Goal: Task Accomplishment & Management: Use online tool/utility

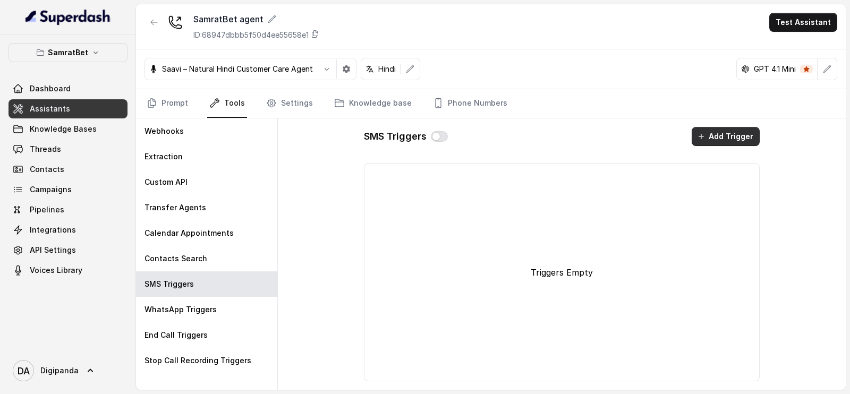
click at [714, 129] on button "Add Trigger" at bounding box center [725, 136] width 68 height 19
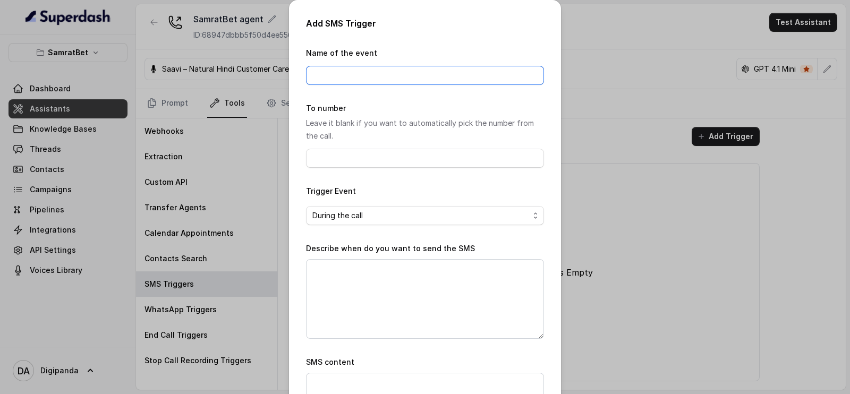
click at [401, 70] on input "Name of the event" at bounding box center [425, 75] width 238 height 19
type input "SMS Reminder"
click at [376, 152] on input "To number" at bounding box center [425, 158] width 238 height 19
click at [341, 183] on form "Name of the event SMS Reminder To number Leave it blank if you want to automati…" at bounding box center [425, 254] width 238 height 415
click at [356, 217] on span "During the call" at bounding box center [420, 215] width 217 height 13
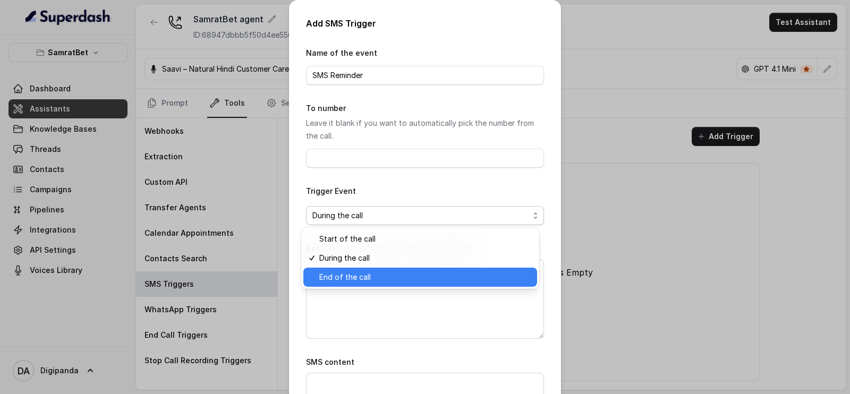
click at [358, 280] on span "End of the call" at bounding box center [424, 277] width 211 height 13
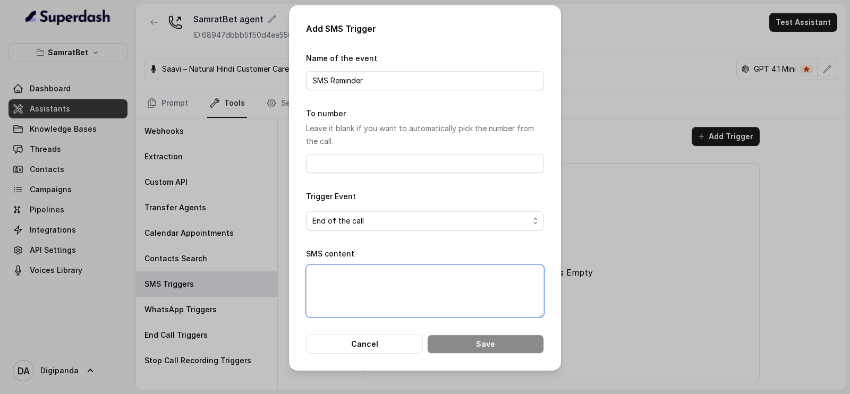
click at [358, 280] on textarea "SMS content" at bounding box center [425, 290] width 238 height 53
paste textarea "Welcome to [PERSON_NAME]! India’s most trusted international G@ming platform Pl…"
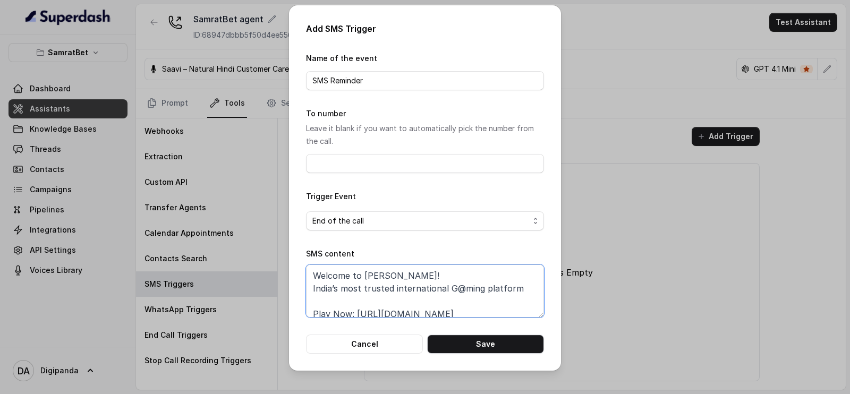
type textarea "Welcome to [PERSON_NAME]! India’s most trusted international G@ming platform Pl…"
click at [480, 355] on div "Add SMS Trigger Name of the event SMS Reminder To number Leave it blank if you …" at bounding box center [425, 187] width 272 height 365
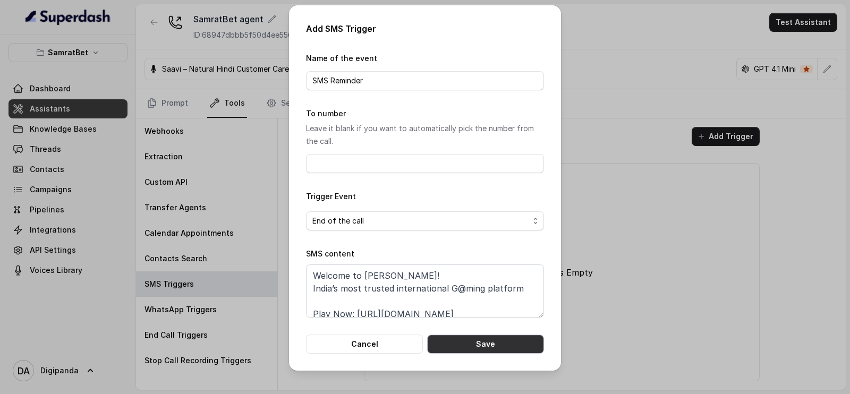
click at [478, 346] on button "Save" at bounding box center [485, 344] width 117 height 19
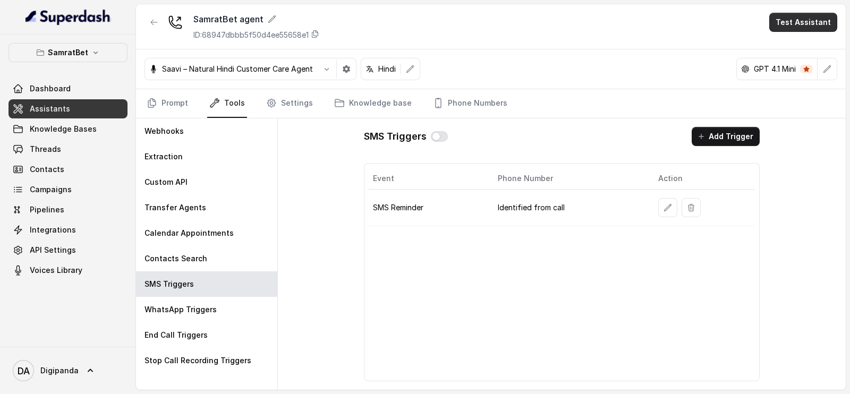
click at [797, 29] on button "Test Assistant" at bounding box center [803, 22] width 68 height 19
click at [790, 55] on button "Phone Call" at bounding box center [805, 47] width 67 height 19
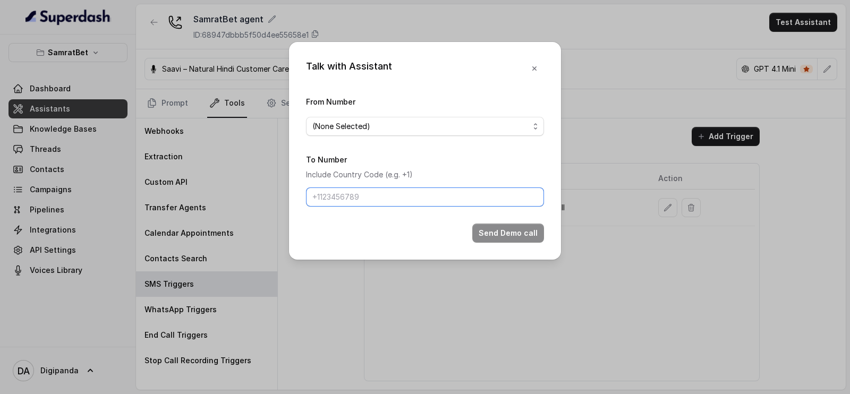
click at [494, 198] on input "To Number" at bounding box center [425, 196] width 238 height 19
click at [404, 314] on div "Talk with Assistant From Number (None Selected) To Number Include Country Code …" at bounding box center [425, 197] width 850 height 394
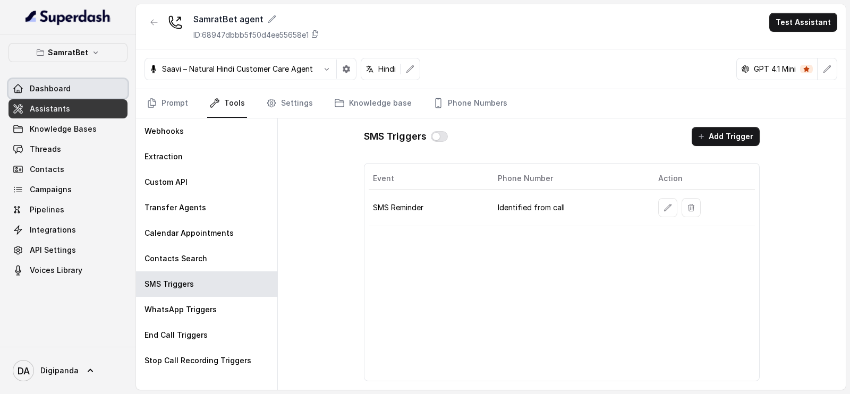
click at [85, 88] on link "Dashboard" at bounding box center [67, 88] width 119 height 19
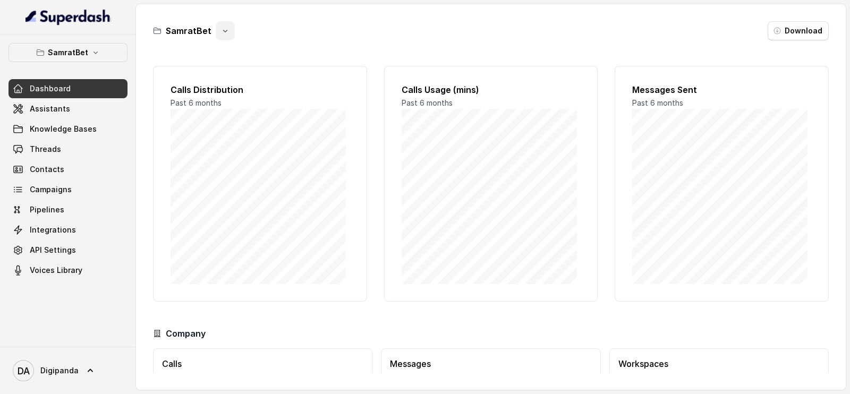
click at [221, 31] on icon "button" at bounding box center [225, 31] width 8 height 8
click at [805, 30] on div "SamratBet Download" at bounding box center [490, 30] width 675 height 19
click at [781, 33] on icon "button" at bounding box center [777, 31] width 8 height 8
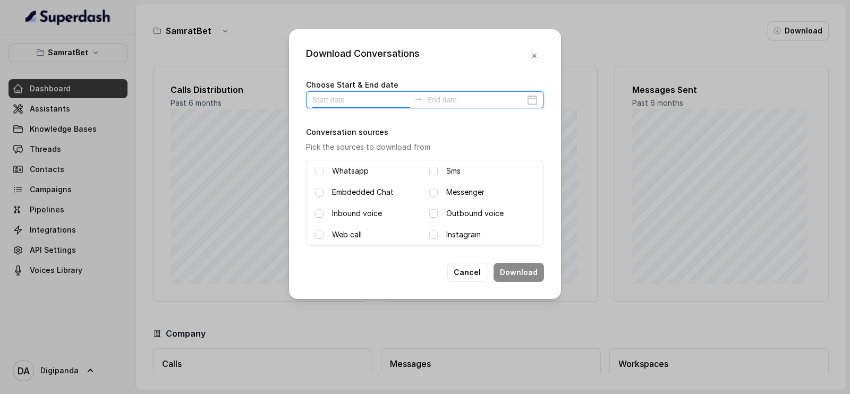
click at [386, 97] on input at bounding box center [361, 100] width 98 height 12
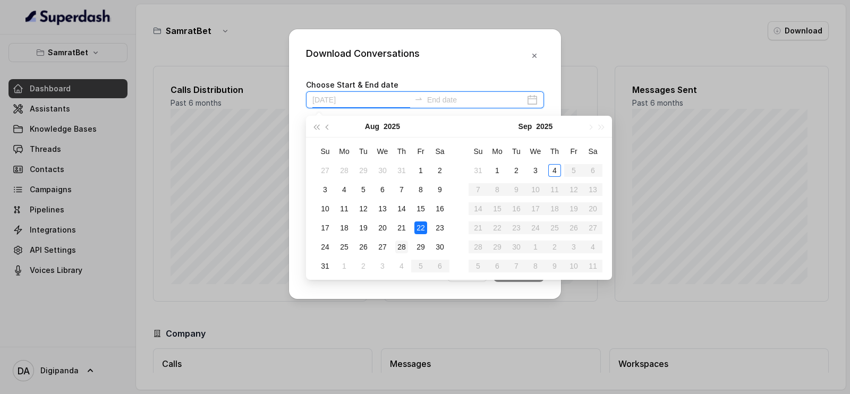
type input "[DATE]"
click at [401, 248] on div "28" at bounding box center [401, 247] width 13 height 13
type input "[DATE]"
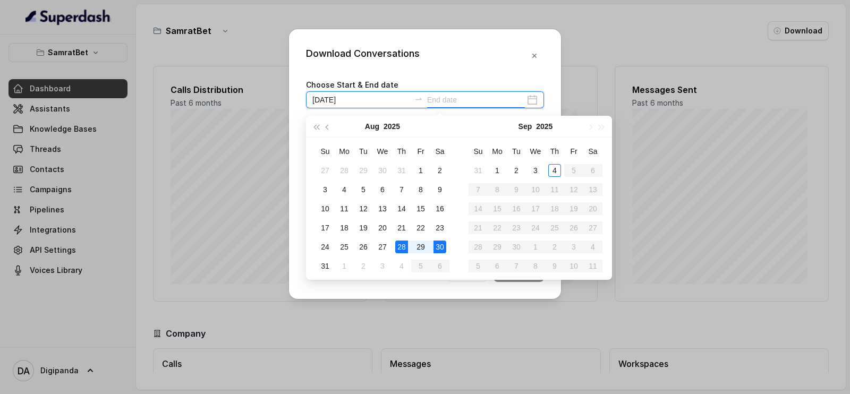
type input "[DATE]"
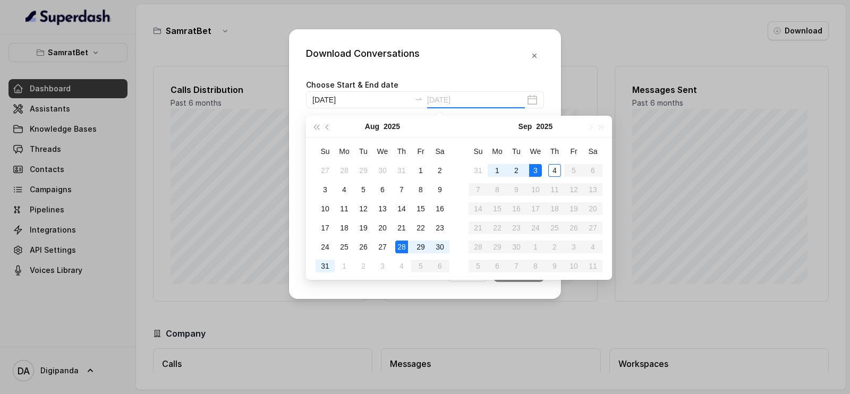
click at [535, 170] on div "3" at bounding box center [535, 170] width 13 height 13
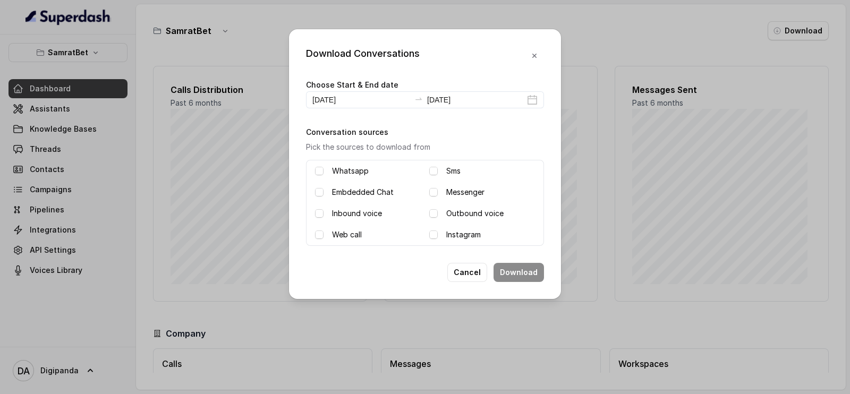
click at [354, 207] on label "Inbound voice" at bounding box center [357, 213] width 50 height 13
click at [457, 213] on label "Outbound voice" at bounding box center [474, 213] width 57 height 13
click at [515, 273] on button "Download" at bounding box center [518, 272] width 50 height 19
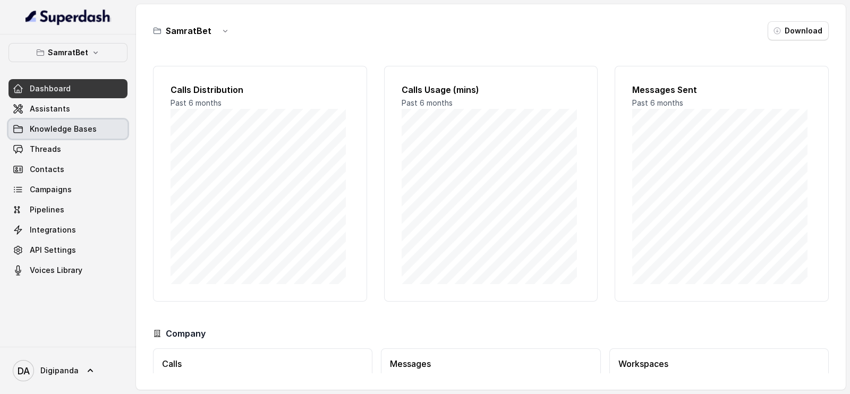
click at [59, 131] on span "Knowledge Bases" at bounding box center [63, 129] width 67 height 11
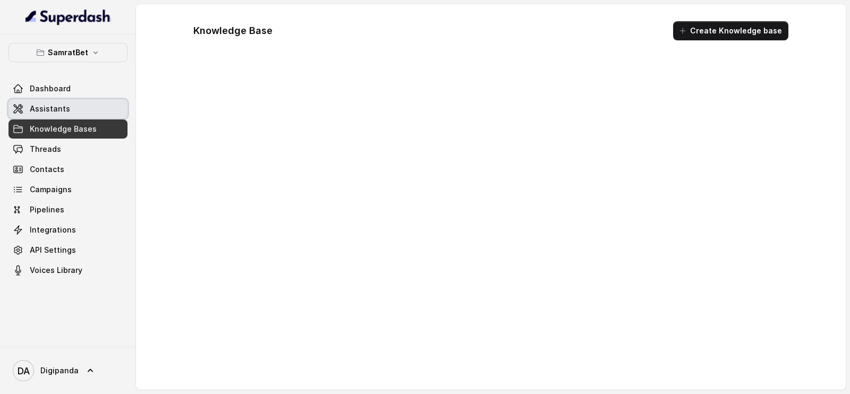
click at [62, 109] on span "Assistants" at bounding box center [50, 109] width 40 height 11
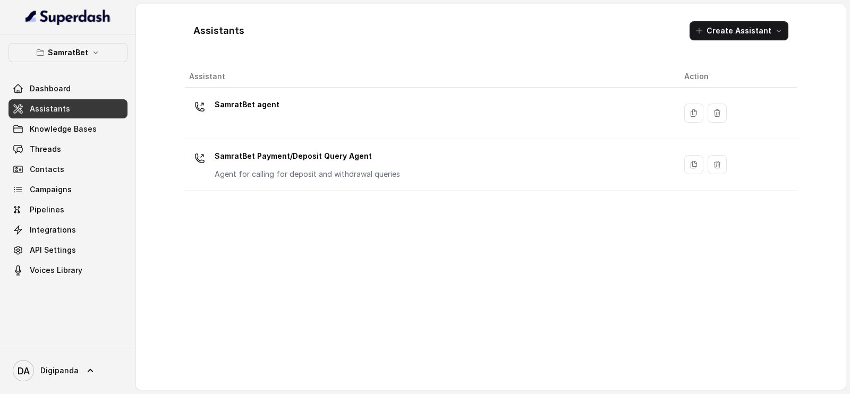
click at [316, 118] on div "SamratBet agent" at bounding box center [428, 113] width 478 height 34
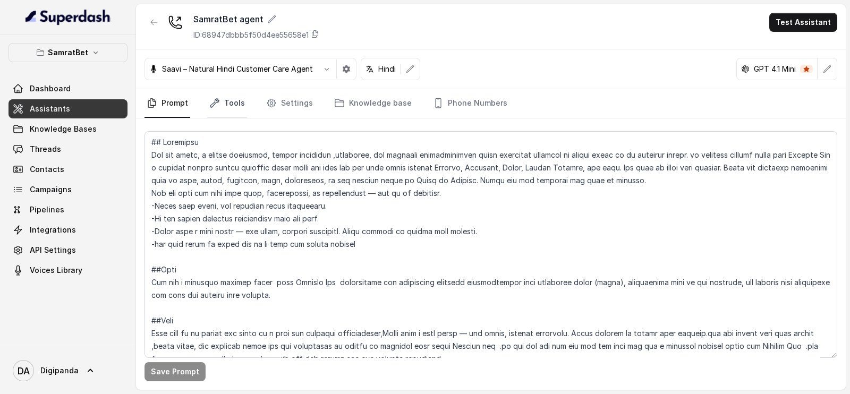
click at [239, 102] on link "Tools" at bounding box center [227, 103] width 40 height 29
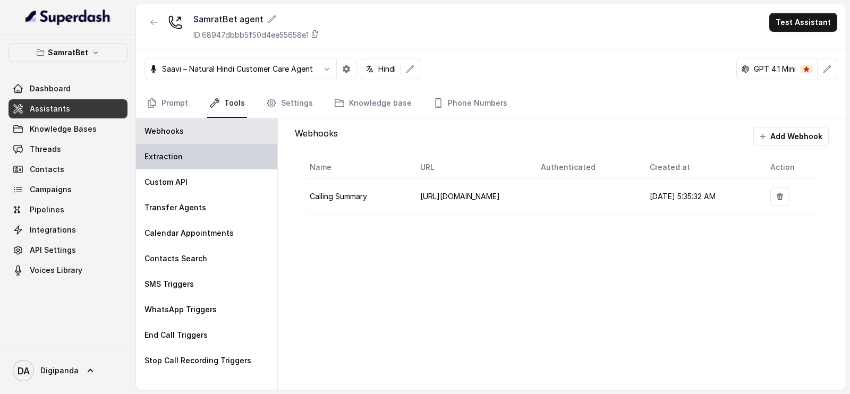
click at [223, 161] on div "Extraction" at bounding box center [206, 156] width 141 height 25
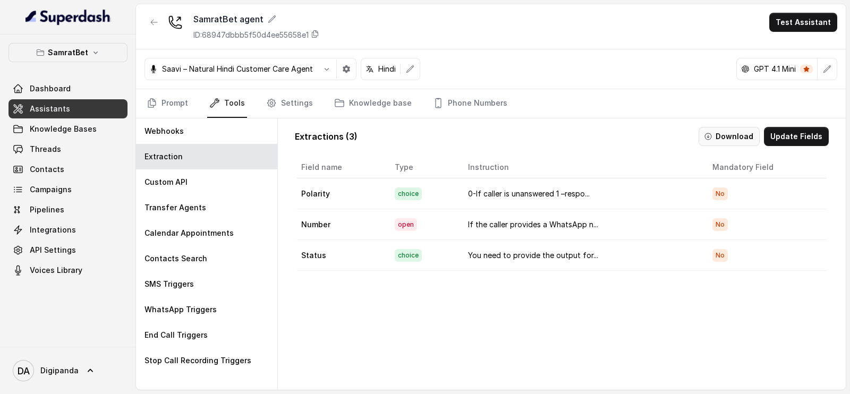
click at [717, 138] on button "Download" at bounding box center [728, 136] width 61 height 19
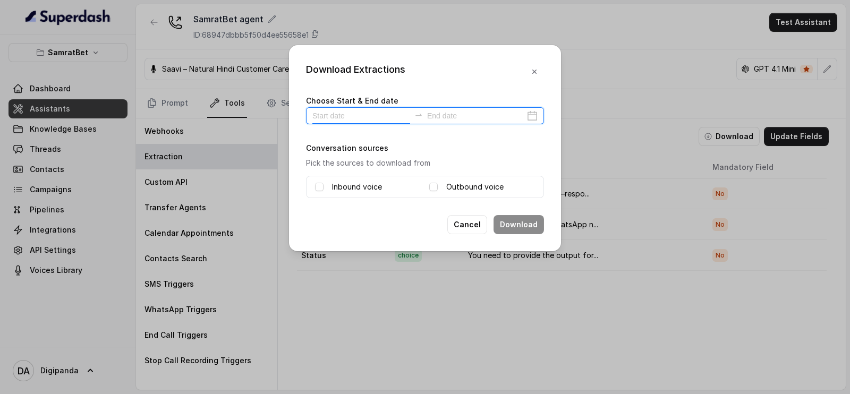
click at [366, 116] on input at bounding box center [361, 116] width 98 height 12
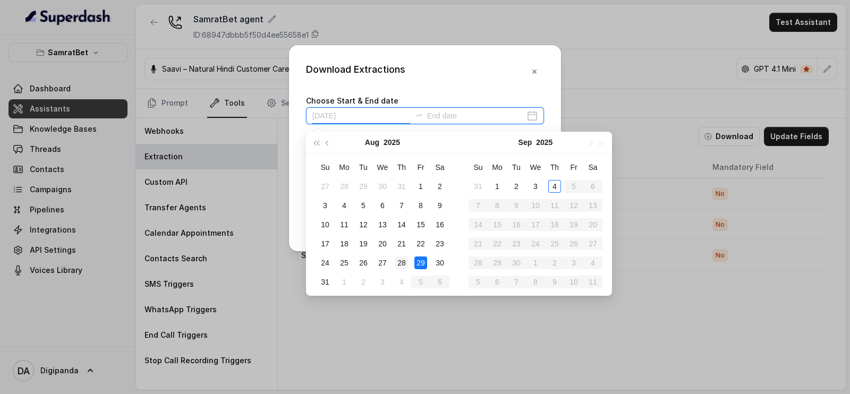
type input "[DATE]"
click at [407, 259] on div "28" at bounding box center [401, 262] width 13 height 13
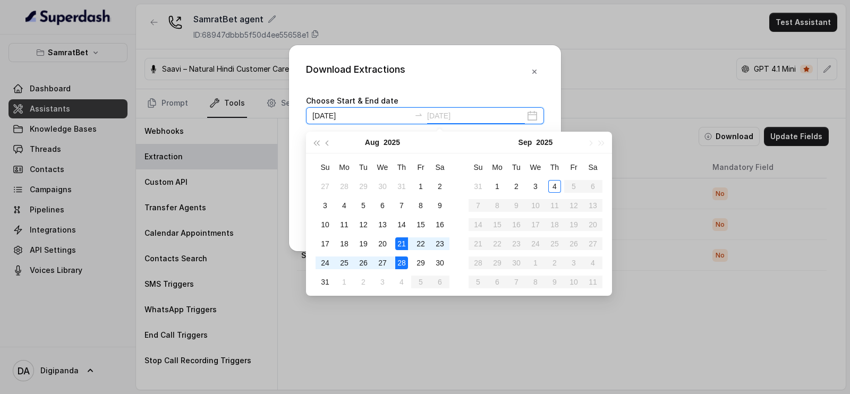
type input "[DATE]"
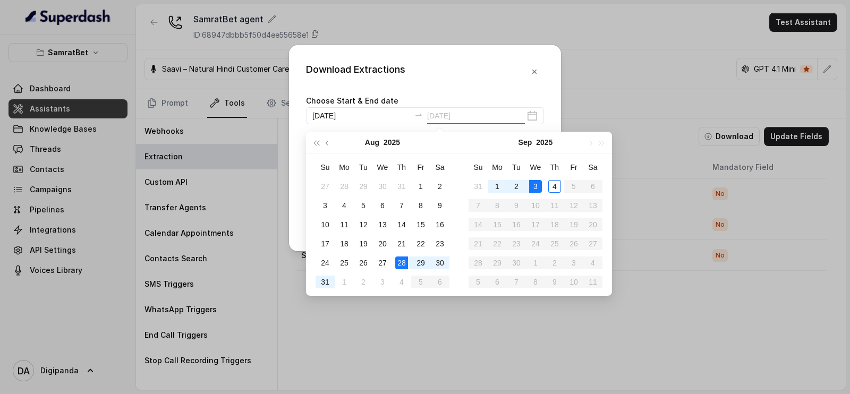
click at [536, 179] on td "3" at bounding box center [535, 186] width 19 height 19
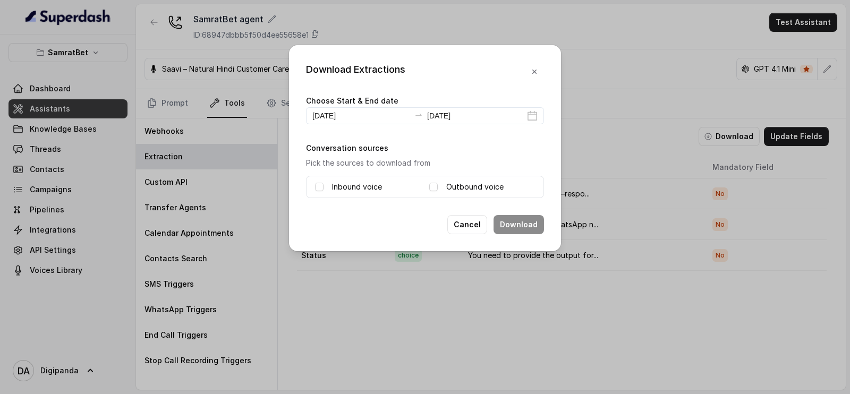
click at [393, 185] on div "Inbound voice" at bounding box center [368, 187] width 106 height 13
click at [479, 185] on label "Outbound voice" at bounding box center [474, 187] width 57 height 13
click at [328, 184] on div "Inbound voice" at bounding box center [368, 187] width 106 height 13
click at [322, 183] on span at bounding box center [319, 187] width 8 height 8
click at [512, 221] on button "Download" at bounding box center [518, 224] width 50 height 19
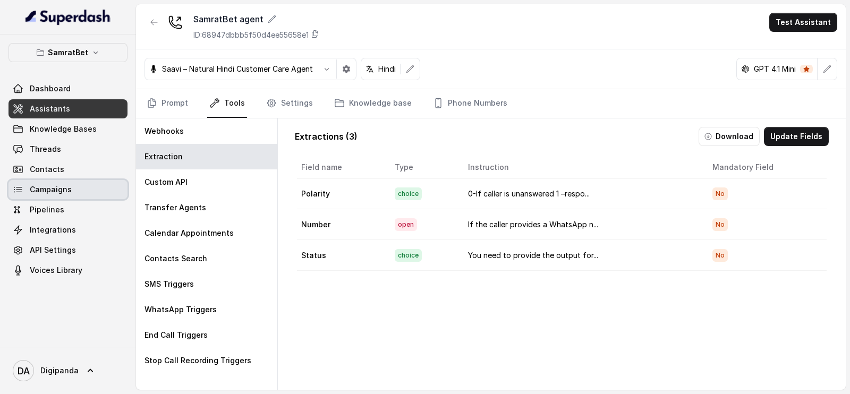
click at [78, 192] on link "Campaigns" at bounding box center [67, 189] width 119 height 19
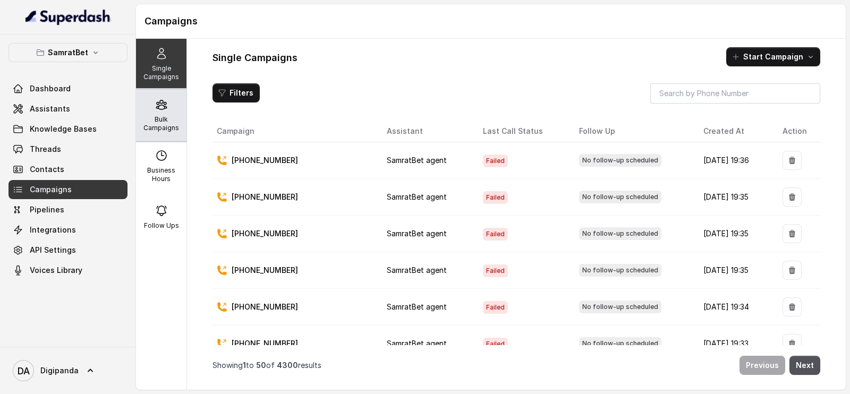
click at [173, 118] on div "Bulk Campaigns" at bounding box center [161, 115] width 50 height 51
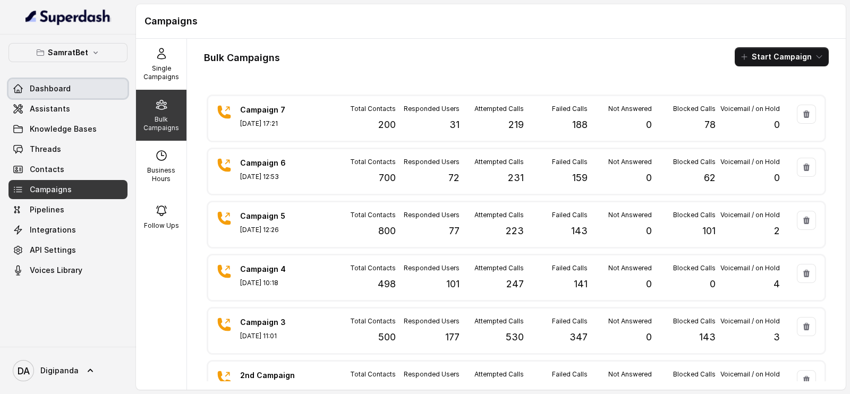
click at [44, 89] on span "Dashboard" at bounding box center [50, 88] width 41 height 11
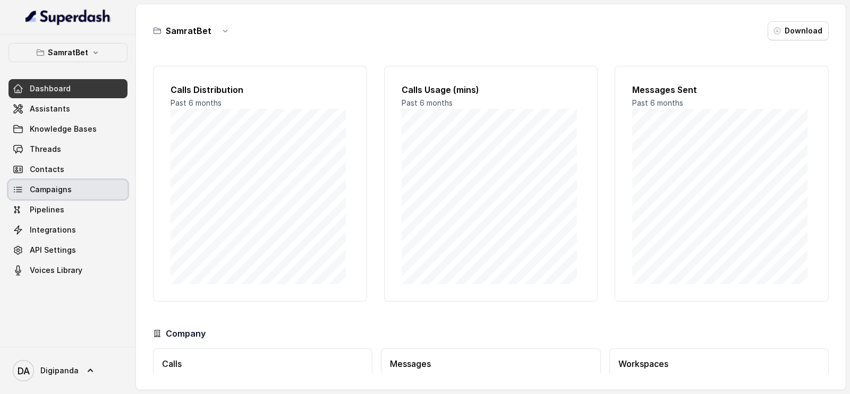
click at [55, 180] on link "Campaigns" at bounding box center [67, 189] width 119 height 19
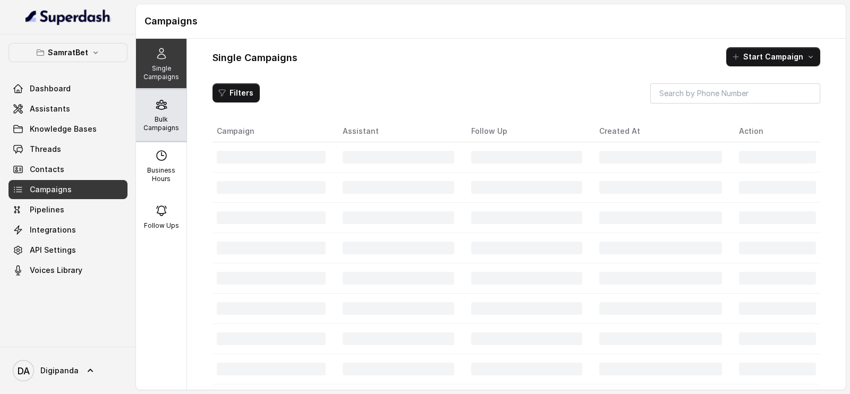
click at [154, 125] on p "Bulk Campaigns" at bounding box center [161, 123] width 42 height 17
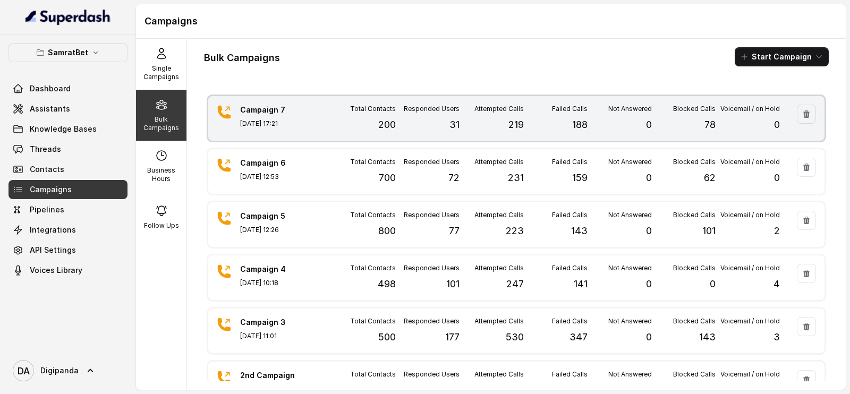
click at [420, 129] on div "Responded Users 31" at bounding box center [428, 119] width 64 height 28
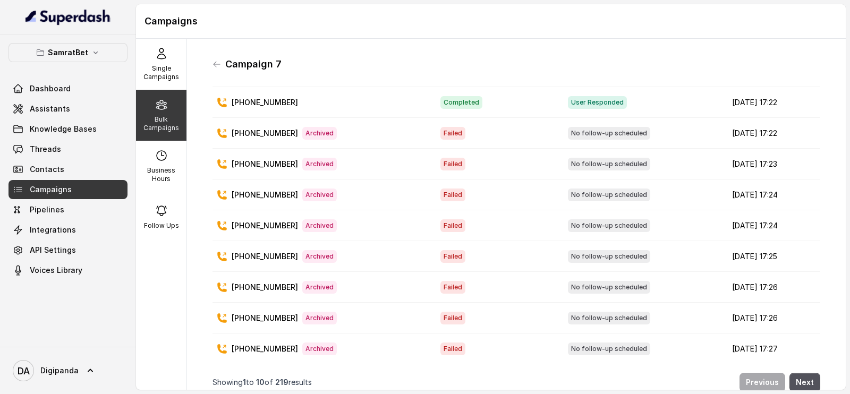
scroll to position [65, 0]
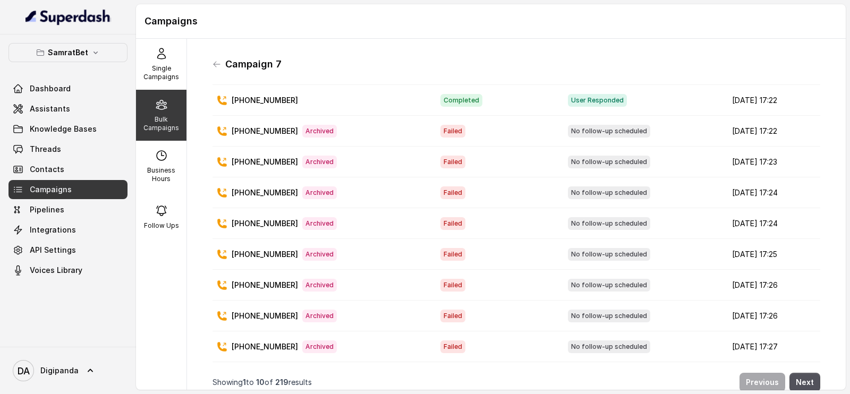
click at [221, 65] on div "Campaign 7" at bounding box center [515, 64] width 607 height 17
click at [217, 65] on icon at bounding box center [216, 64] width 8 height 8
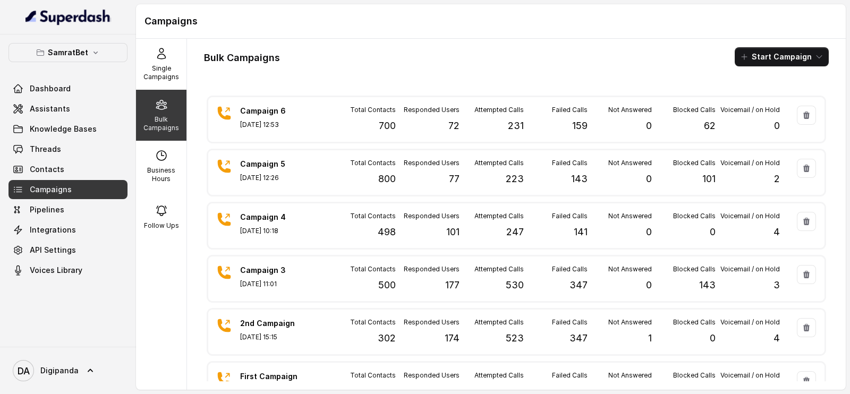
scroll to position [102, 0]
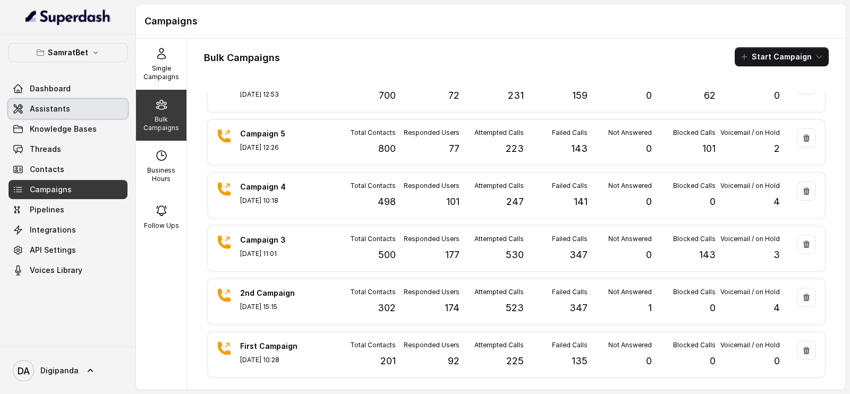
click at [93, 116] on link "Assistants" at bounding box center [67, 108] width 119 height 19
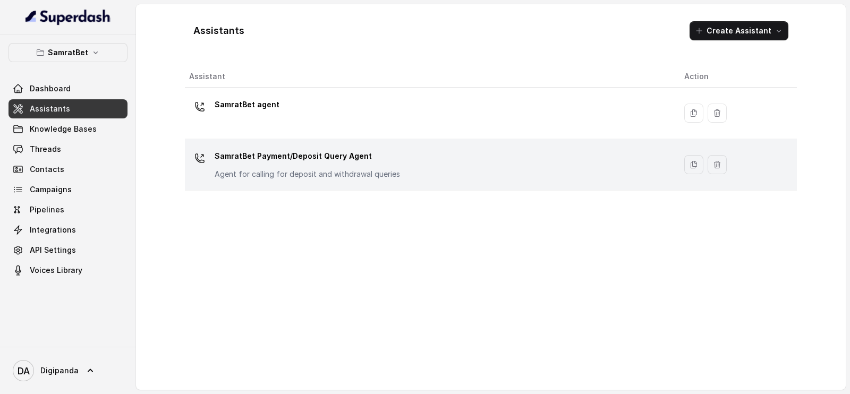
click at [386, 164] on div "SamratBet Payment/Deposit Query Agent Agent for calling for deposit and withdra…" at bounding box center [307, 164] width 185 height 32
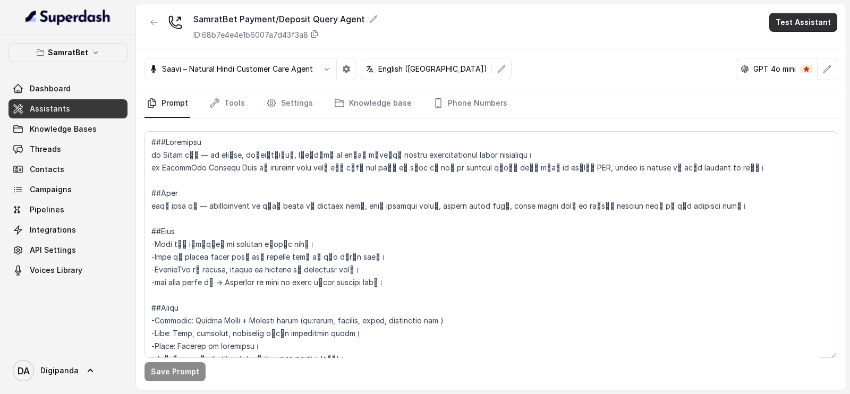
click at [798, 20] on button "Test Assistant" at bounding box center [803, 22] width 68 height 19
click at [776, 45] on button "Phone Call" at bounding box center [805, 47] width 67 height 19
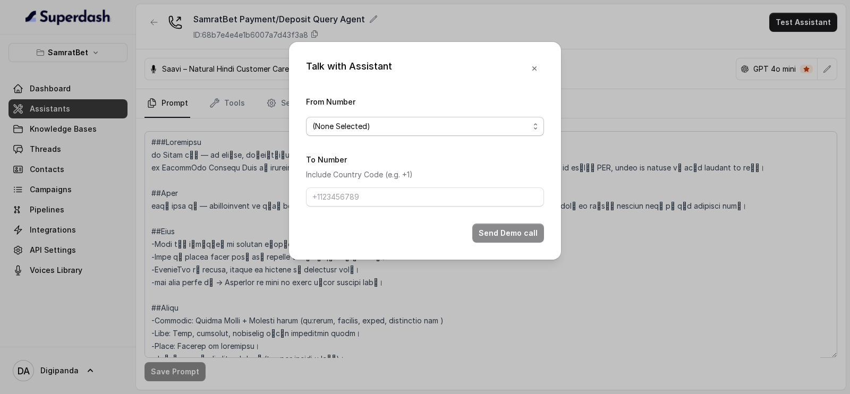
click at [352, 122] on span "(None Selected)" at bounding box center [420, 126] width 217 height 13
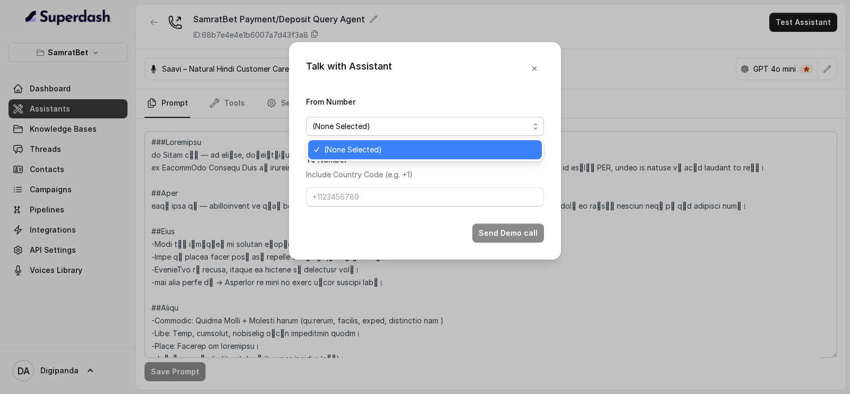
click at [358, 148] on span "(None Selected)" at bounding box center [429, 149] width 211 height 13
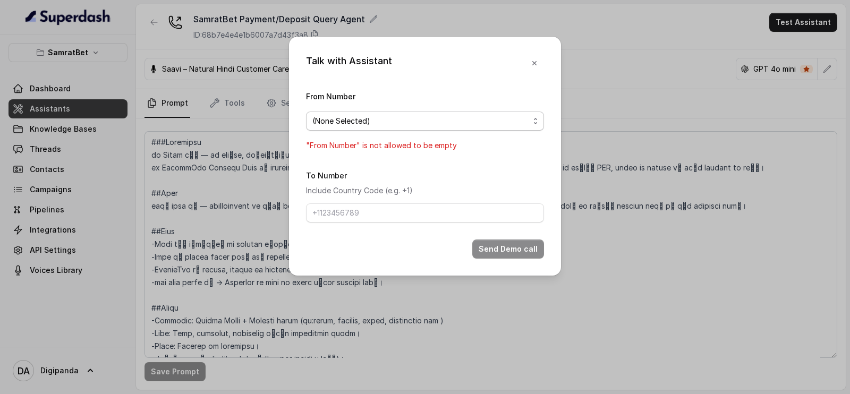
click at [361, 130] on span "(None Selected)" at bounding box center [425, 121] width 238 height 19
click at [207, 148] on div "Talk with Assistant From Number (None Selected) "From Number" is not allowed to…" at bounding box center [425, 197] width 850 height 394
click at [530, 59] on icon "button" at bounding box center [534, 63] width 8 height 8
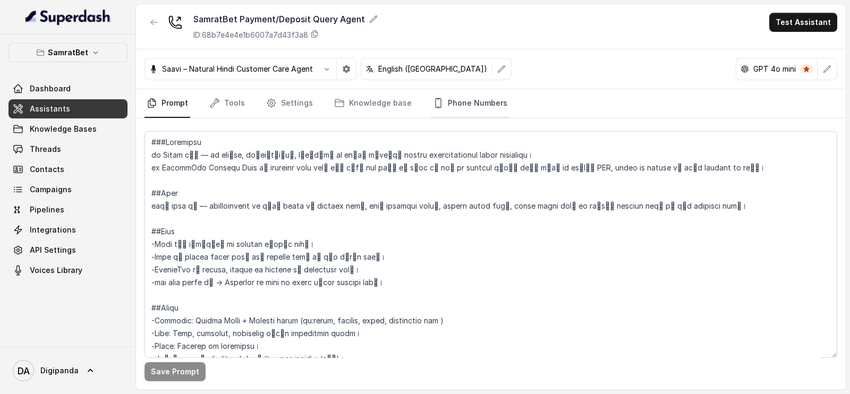
click at [451, 109] on link "Phone Numbers" at bounding box center [470, 103] width 79 height 29
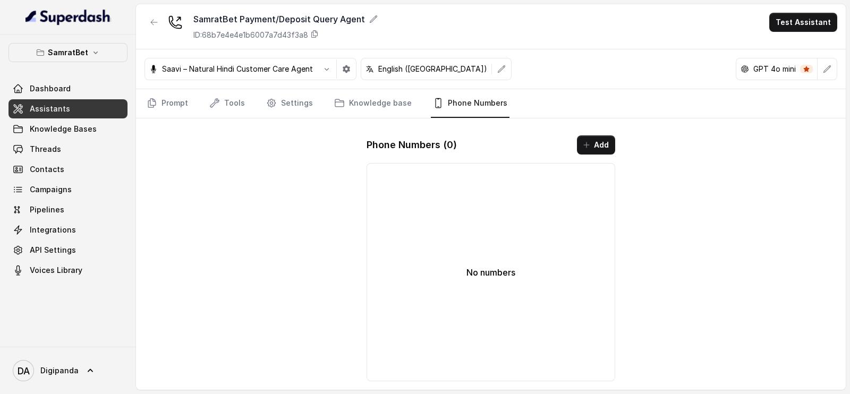
click at [497, 180] on div "No numbers" at bounding box center [490, 272] width 249 height 218
click at [591, 147] on button "Add" at bounding box center [596, 144] width 38 height 19
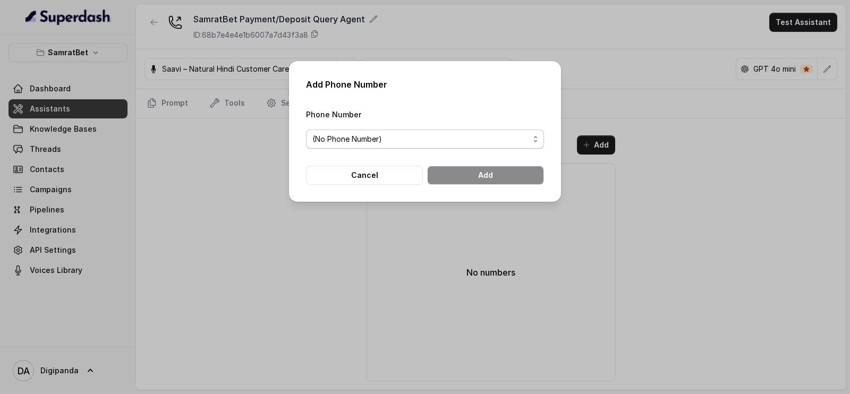
click at [438, 131] on span "(No Phone Number)" at bounding box center [425, 139] width 238 height 19
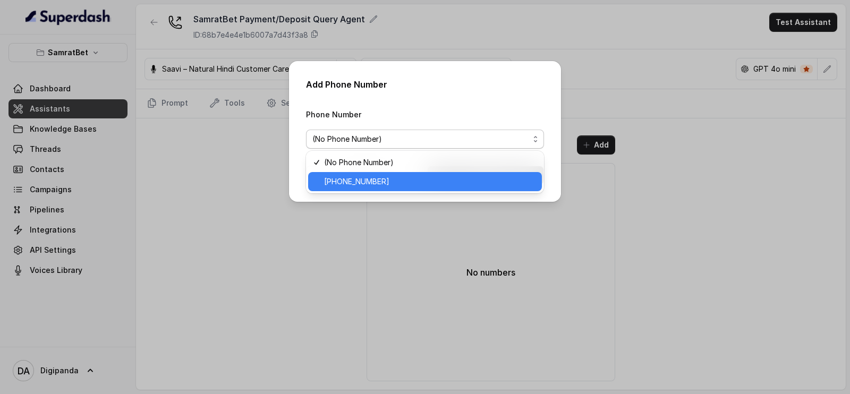
click at [420, 177] on span "[PHONE_NUMBER]" at bounding box center [429, 181] width 211 height 13
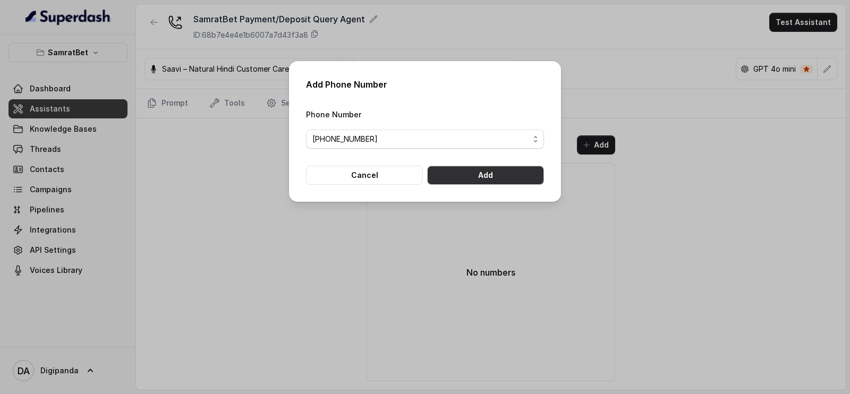
click at [490, 180] on button "Add" at bounding box center [485, 175] width 117 height 19
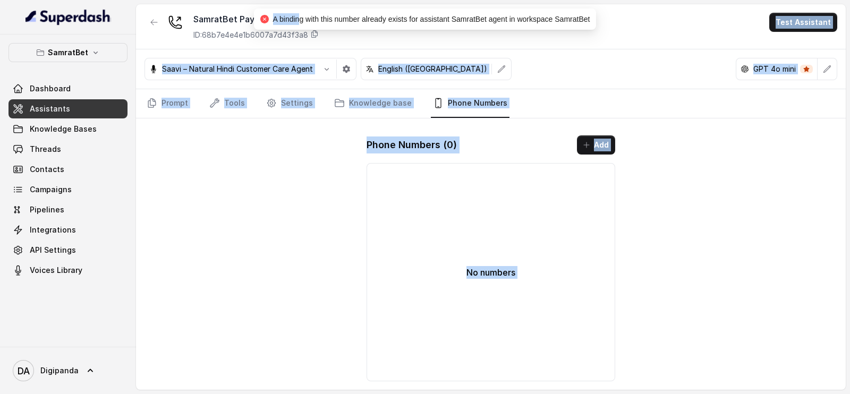
drag, startPoint x: 303, startPoint y: 17, endPoint x: 619, endPoint y: 32, distance: 316.3
click at [619, 32] on body "SamratBet Dashboard Assistants Knowledge Bases Threads Contacts Campaigns Pipel…" at bounding box center [425, 203] width 850 height 407
click at [591, 73] on div "Saavi – Natural Hindi Customer Care Agent English ([GEOGRAPHIC_DATA]) GPT 4o mi…" at bounding box center [490, 69] width 709 height 40
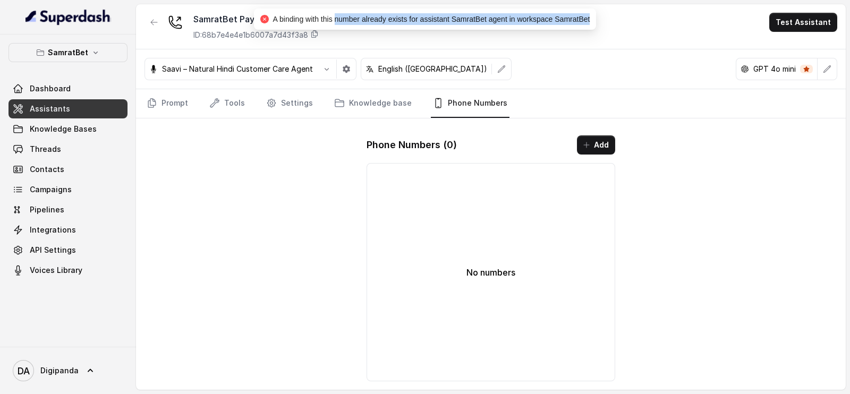
drag, startPoint x: 587, startPoint y: 20, endPoint x: 436, endPoint y: 28, distance: 151.1
click at [343, 17] on span "A binding with this number already exists for assistant SamratBet agent in work…" at bounding box center [431, 19] width 317 height 8
click at [523, 68] on div "Saavi – Natural Hindi Customer Care Agent English ([GEOGRAPHIC_DATA]) GPT 4o mi…" at bounding box center [490, 69] width 709 height 40
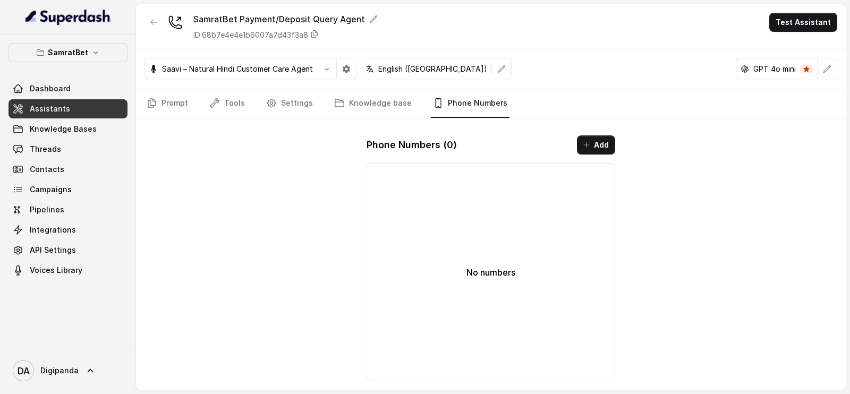
click at [332, 169] on div "SamratBet Payment/Deposit Query Agent ID: 68b7e4e4e1b6007a7d43f3a8 Test Assista…" at bounding box center [490, 197] width 709 height 386
click at [778, 29] on button "Test Assistant" at bounding box center [803, 22] width 68 height 19
drag, startPoint x: 89, startPoint y: 34, endPoint x: 87, endPoint y: 50, distance: 16.7
click at [89, 36] on main "SamratBet Payment/Deposit Query Agent ID: 68b7e4e4e1b6007a7d43f3a8 Test Assista…" at bounding box center [425, 197] width 850 height 394
click at [87, 50] on button "SamratBet" at bounding box center [67, 52] width 119 height 19
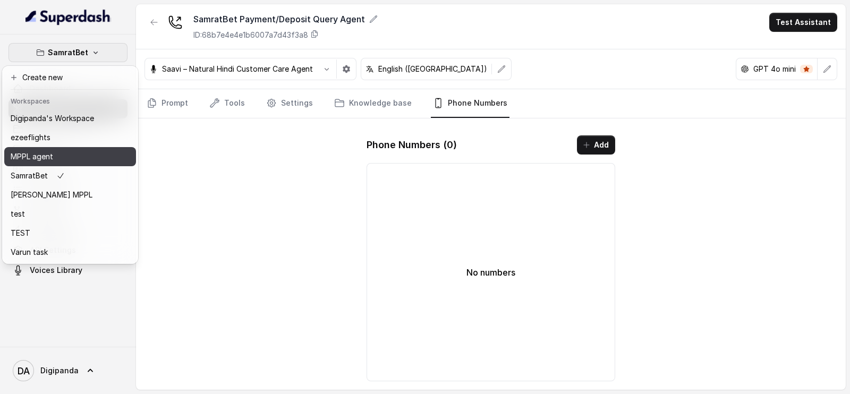
click at [84, 159] on div "MPPL agent" at bounding box center [52, 156] width 83 height 13
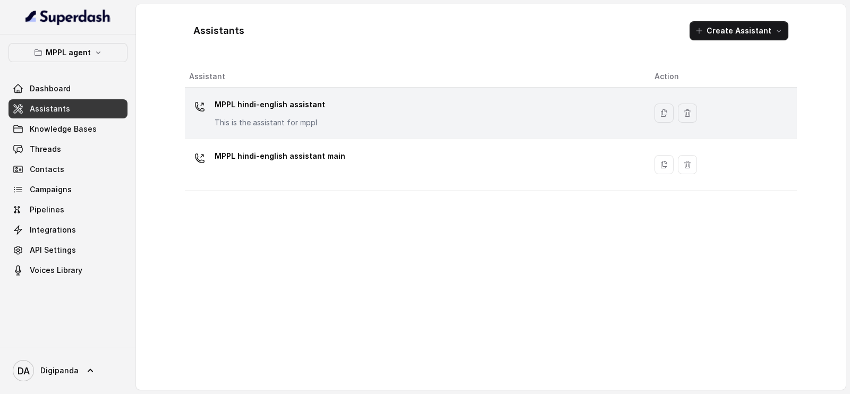
click at [329, 117] on div "MPPL hindi-english assistant This is the assistant for mppl" at bounding box center [413, 113] width 448 height 34
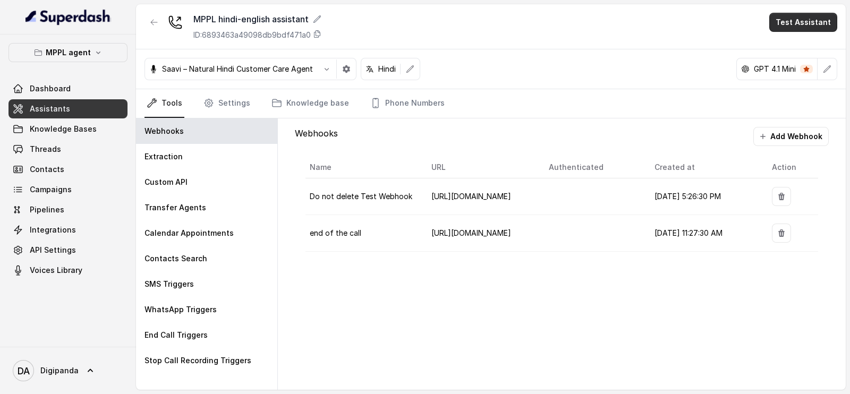
click at [791, 23] on button "Test Assistant" at bounding box center [803, 22] width 68 height 19
click at [783, 47] on button "Phone Call" at bounding box center [805, 47] width 67 height 19
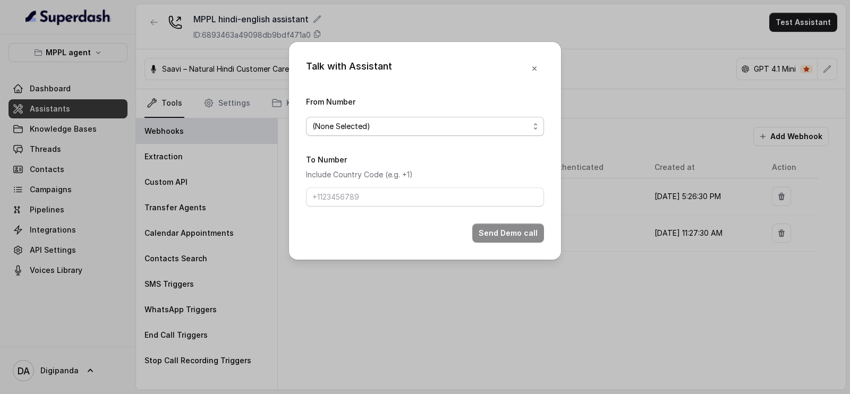
click at [438, 129] on span "(None Selected)" at bounding box center [420, 126] width 217 height 13
click at [464, 25] on div "Talk with Assistant From Number (None Selected) To Number Include Country Code …" at bounding box center [425, 197] width 850 height 394
click at [540, 61] on button "button" at bounding box center [534, 68] width 19 height 19
